Goal: Information Seeking & Learning: Learn about a topic

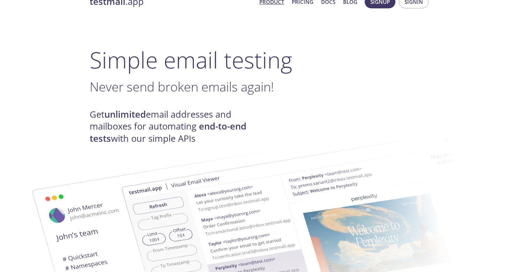
scroll to position [21, 0]
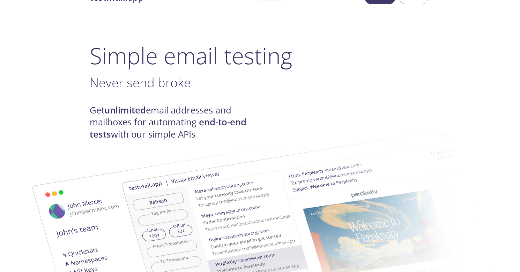
click at [199, 111] on h4 "Get unlimited email addresses and mailboxes for automating end-to-end tests wit…" at bounding box center [175, 122] width 170 height 36
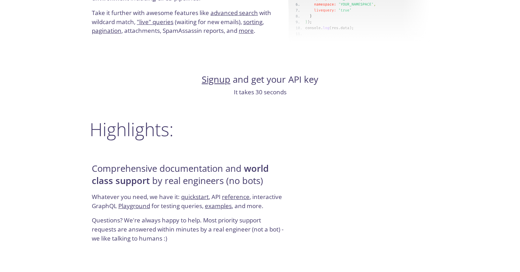
scroll to position [750, 0]
